Goal: Information Seeking & Learning: Learn about a topic

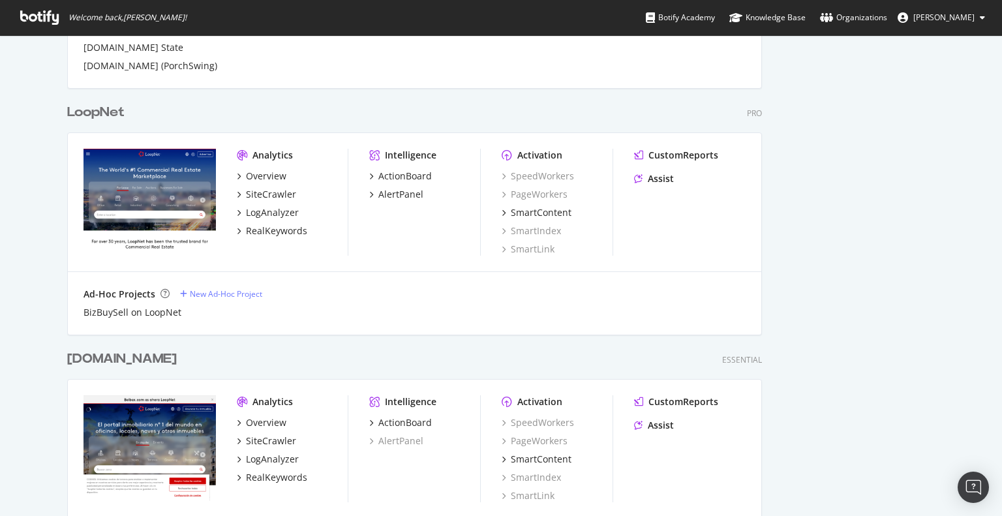
scroll to position [2529, 0]
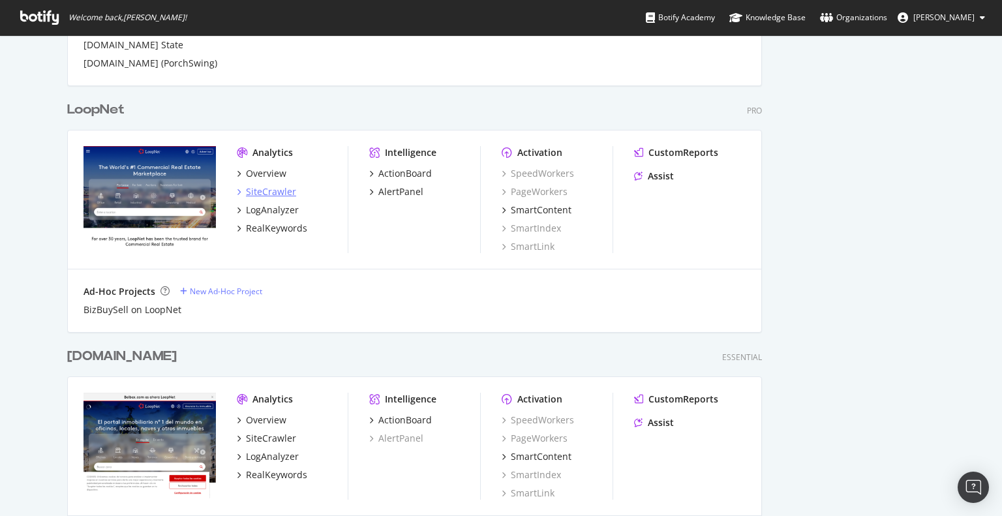
click at [261, 191] on div "SiteCrawler" at bounding box center [271, 191] width 50 height 13
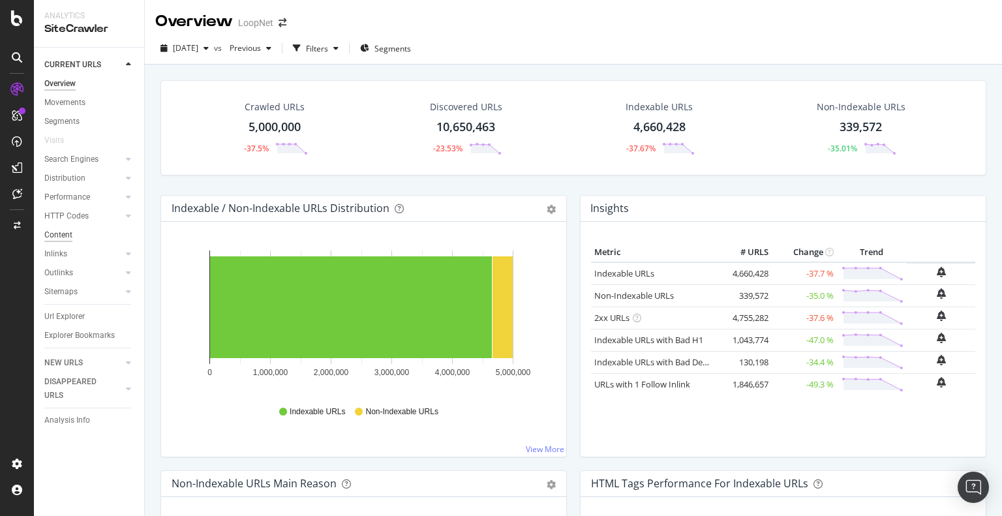
click at [65, 236] on div "Content" at bounding box center [58, 235] width 28 height 14
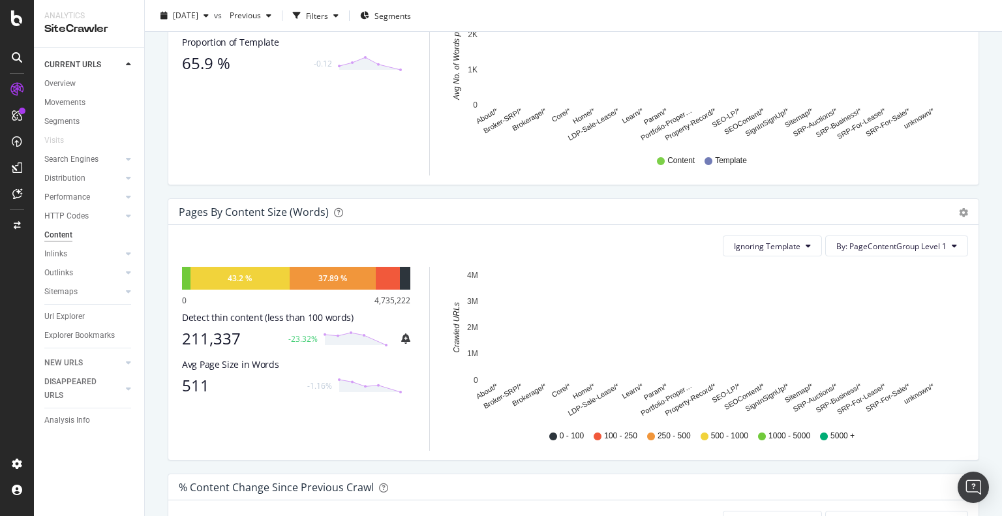
scroll to position [303, 0]
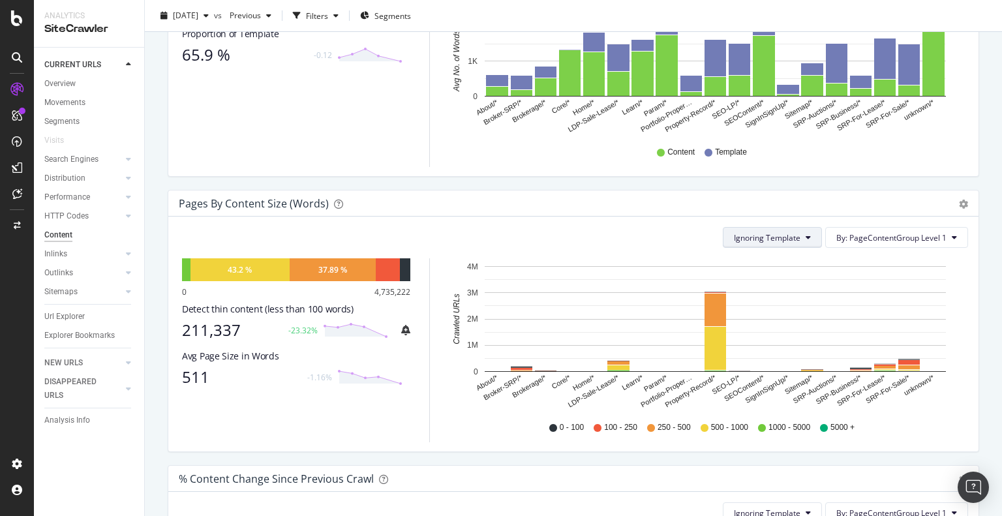
click at [767, 243] on button "Ignoring Template" at bounding box center [772, 237] width 99 height 21
click at [780, 237] on span "Ignoring Template" at bounding box center [767, 237] width 67 height 11
click at [485, 234] on div "Ignoring Template By: PageContentGroup Level 1" at bounding box center [574, 237] width 790 height 21
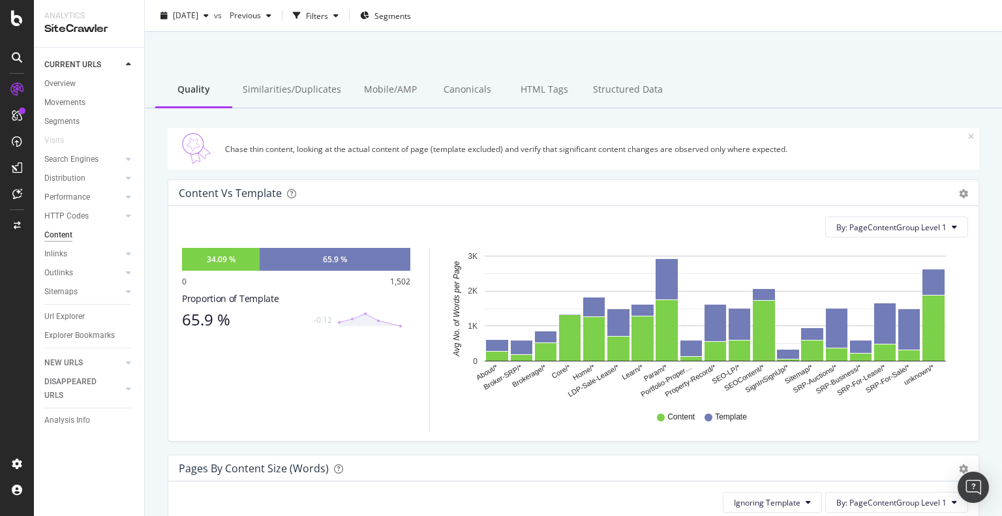
scroll to position [0, 0]
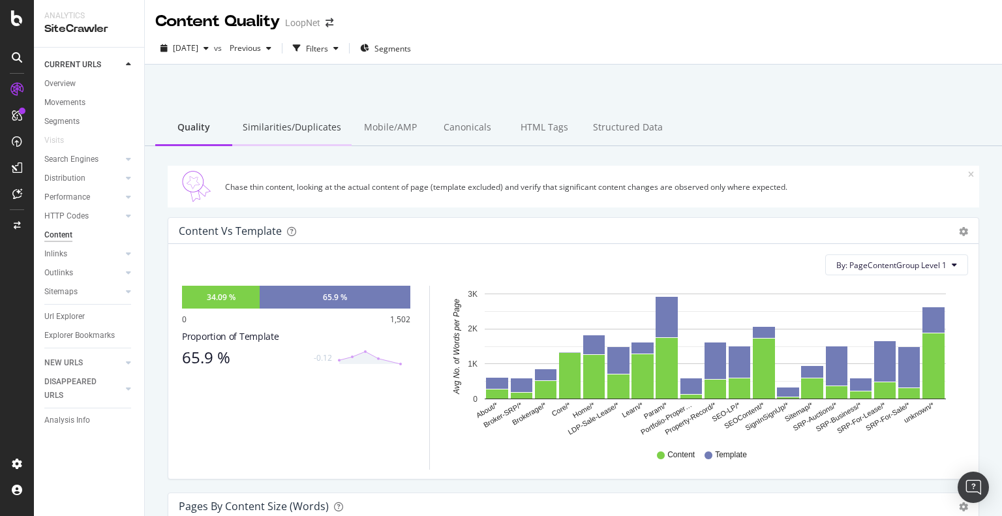
click at [308, 128] on div "Similarities/Duplicates" at bounding box center [291, 128] width 119 height 36
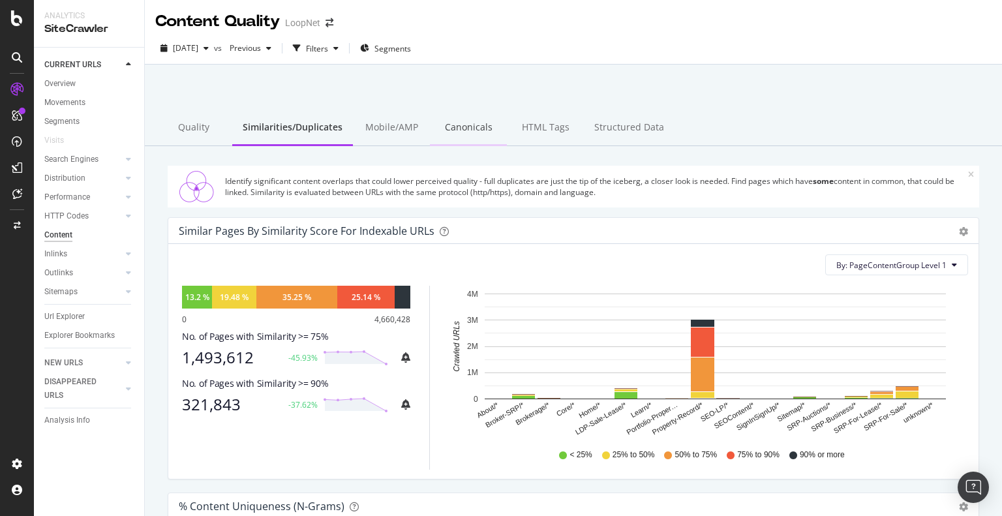
click at [470, 132] on div "Canonicals" at bounding box center [468, 128] width 77 height 36
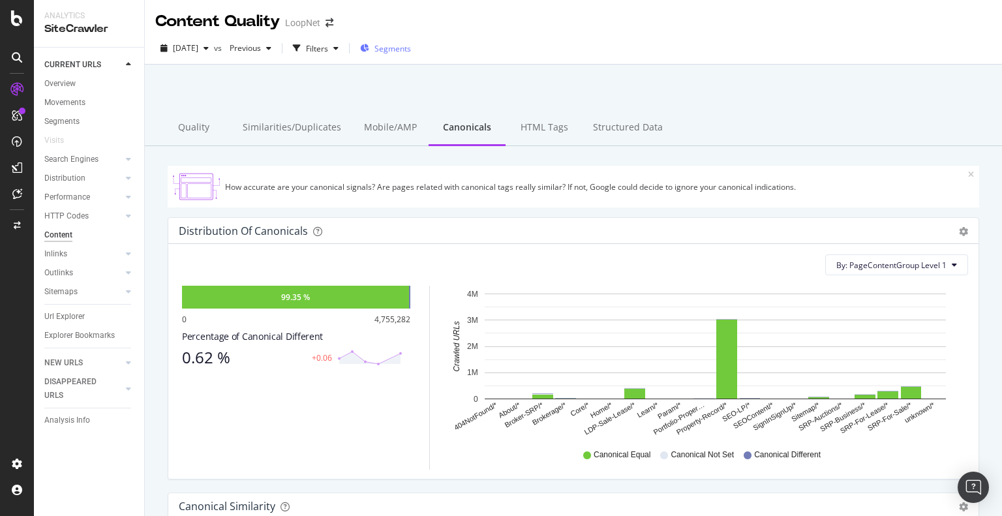
click at [407, 49] on span "Segments" at bounding box center [393, 48] width 37 height 11
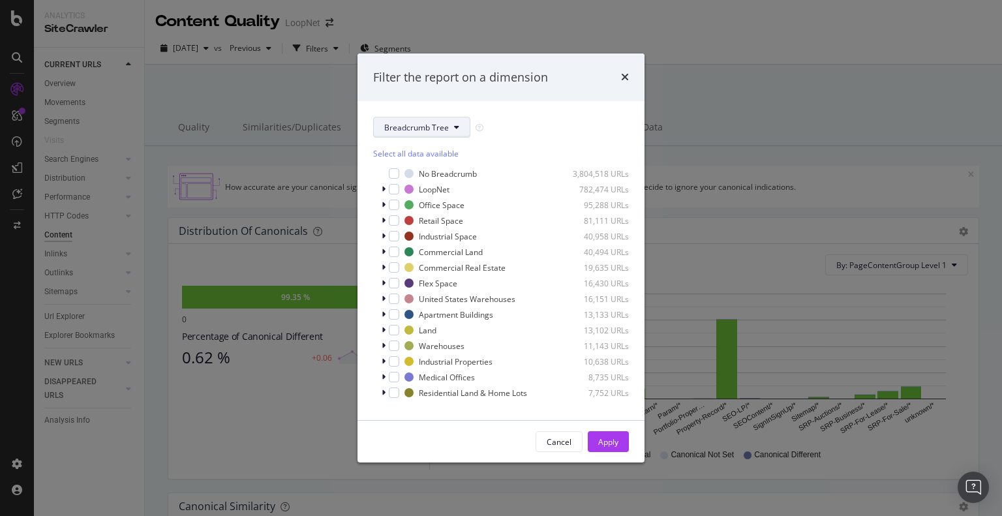
click at [408, 132] on span "Breadcrumb Tree" at bounding box center [416, 127] width 65 height 11
click at [532, 112] on div "Breadcrumb Tree Select all data available No Breadcrumb 3,804,518 URLs LoopNet …" at bounding box center [501, 260] width 287 height 319
click at [394, 206] on div "modal" at bounding box center [394, 205] width 10 height 10
click at [611, 439] on div "Apply" at bounding box center [608, 442] width 20 height 11
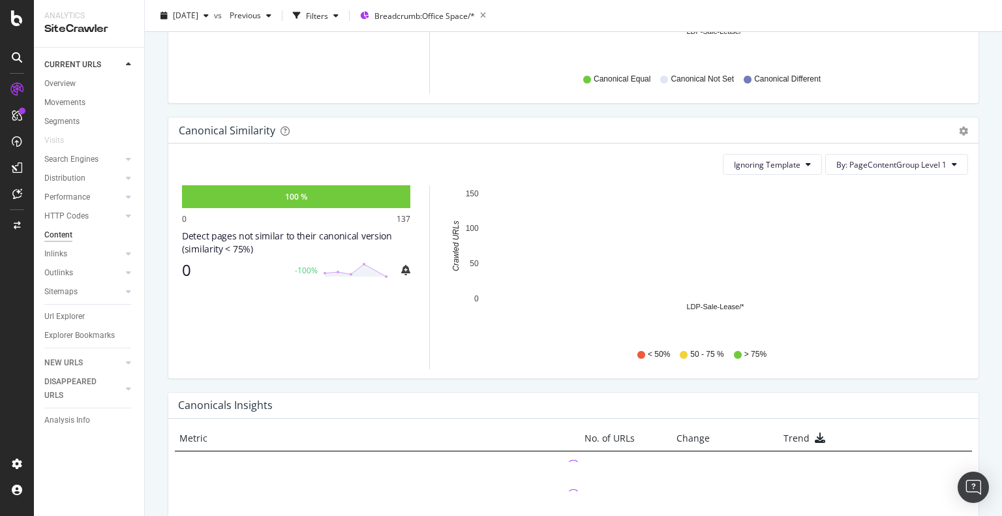
scroll to position [375, 0]
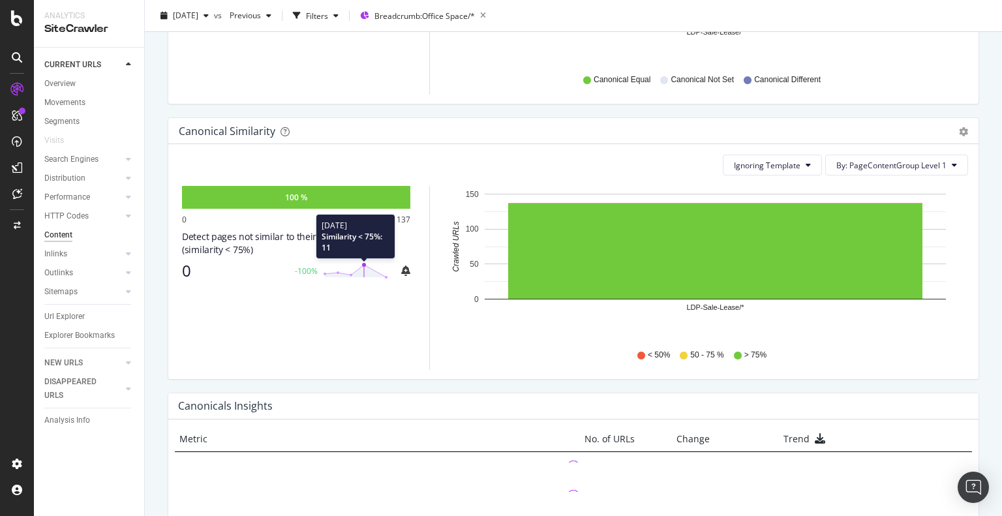
click at [363, 264] on circle at bounding box center [364, 265] width 4 height 4
click at [363, 266] on polygon at bounding box center [355, 271] width 61 height 12
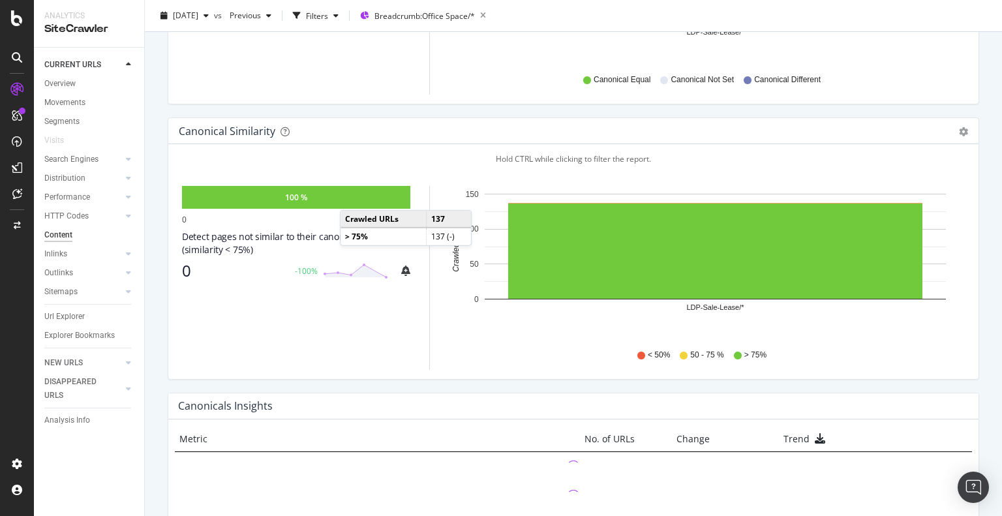
click at [353, 196] on div "100 %" at bounding box center [296, 197] width 228 height 23
